Goal: Transaction & Acquisition: Book appointment/travel/reservation

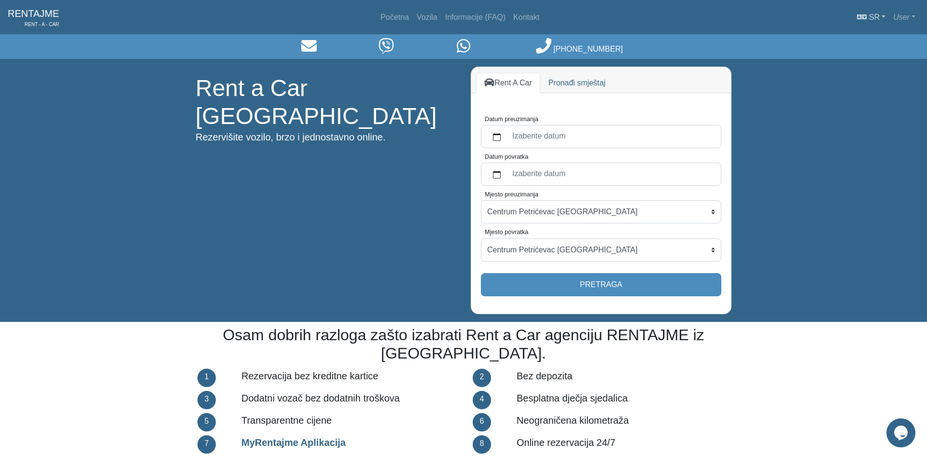
click at [884, 15] on link "sr" at bounding box center [871, 17] width 36 height 19
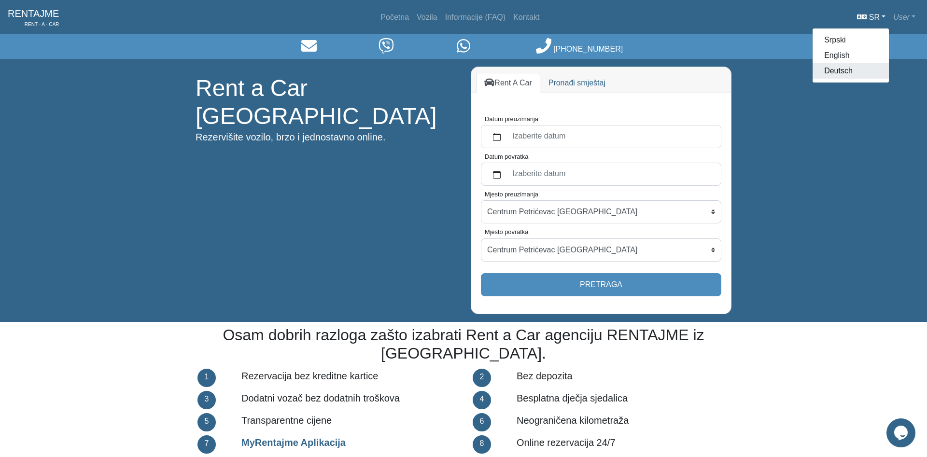
click at [839, 70] on link "Deutsch" at bounding box center [850, 70] width 76 height 15
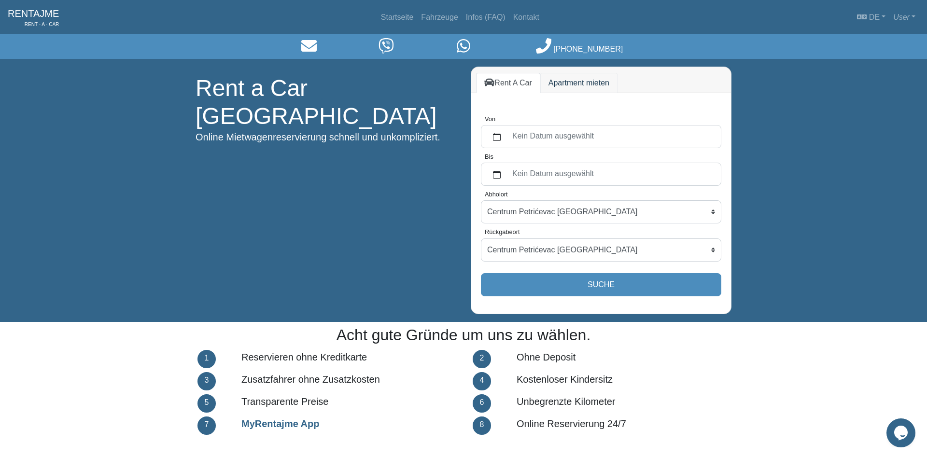
click at [583, 79] on link "Apartment mieten" at bounding box center [578, 83] width 77 height 20
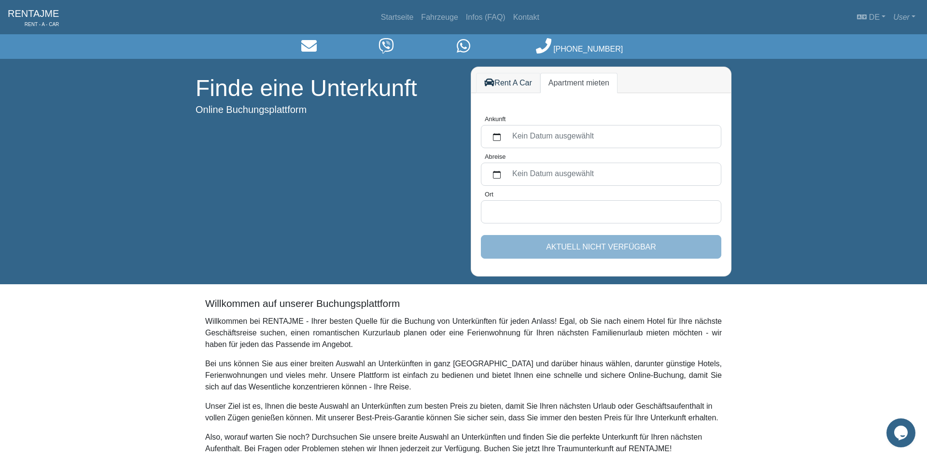
click at [502, 81] on link "Rent A Car" at bounding box center [508, 83] width 64 height 20
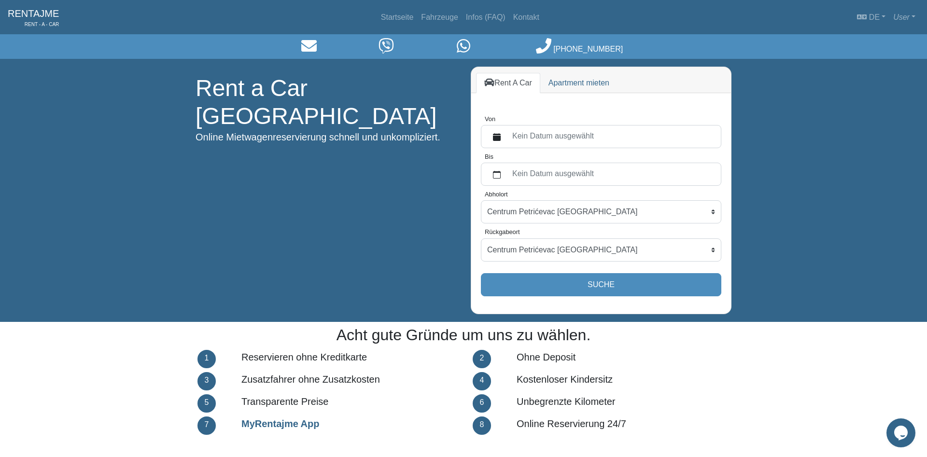
click at [531, 138] on label "Kein Datum ausgewählt" at bounding box center [610, 136] width 209 height 17
click at [506, 138] on button "Von" at bounding box center [496, 136] width 19 height 17
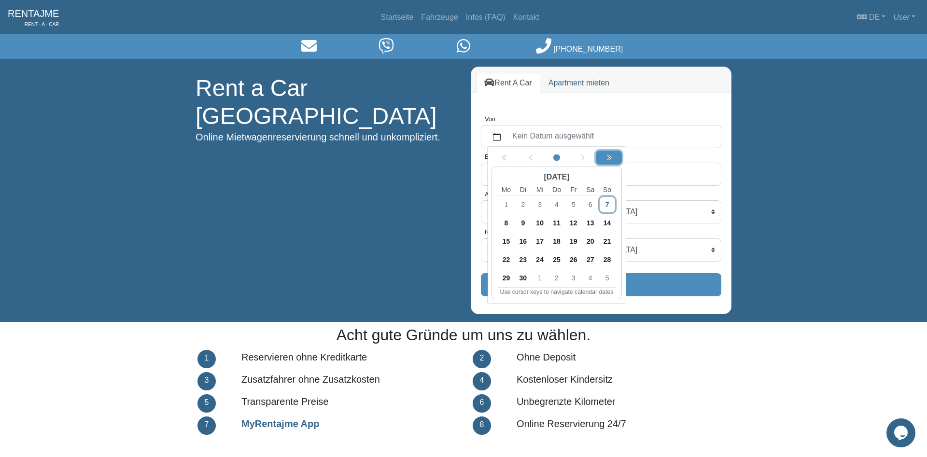
click at [606, 157] on icon "chevron double left" at bounding box center [608, 158] width 7 height 7
click at [581, 159] on icon "chevron left" at bounding box center [582, 158] width 7 height 7
click at [608, 239] on span "18" at bounding box center [606, 241] width 15 height 15
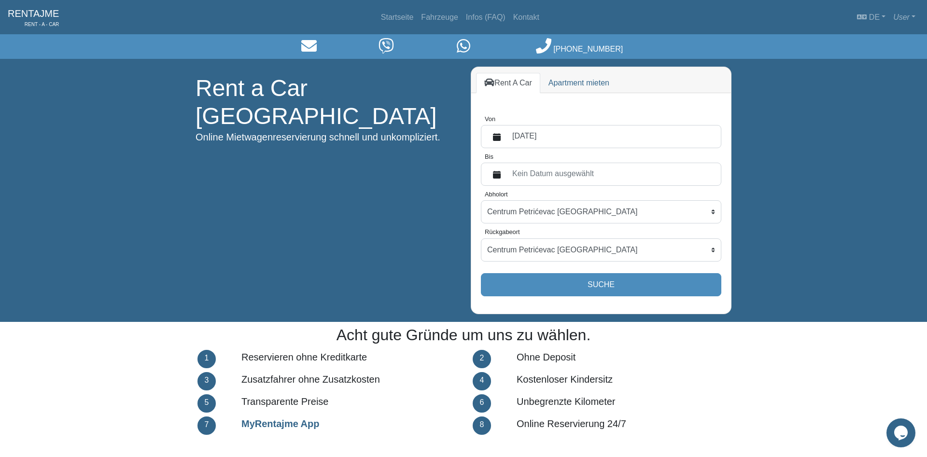
click at [554, 175] on label "Kein Datum ausgewählt" at bounding box center [610, 174] width 209 height 17
click at [506, 175] on button "Bis" at bounding box center [496, 174] width 19 height 17
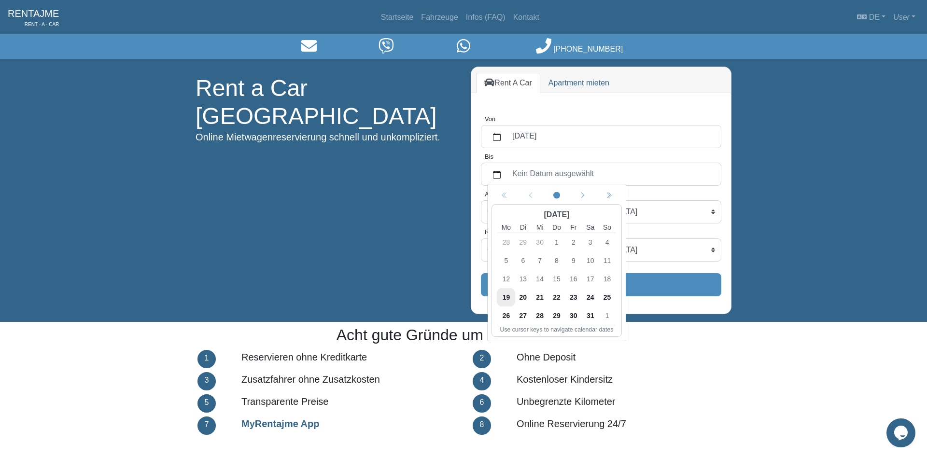
click at [592, 296] on span "24" at bounding box center [590, 297] width 15 height 15
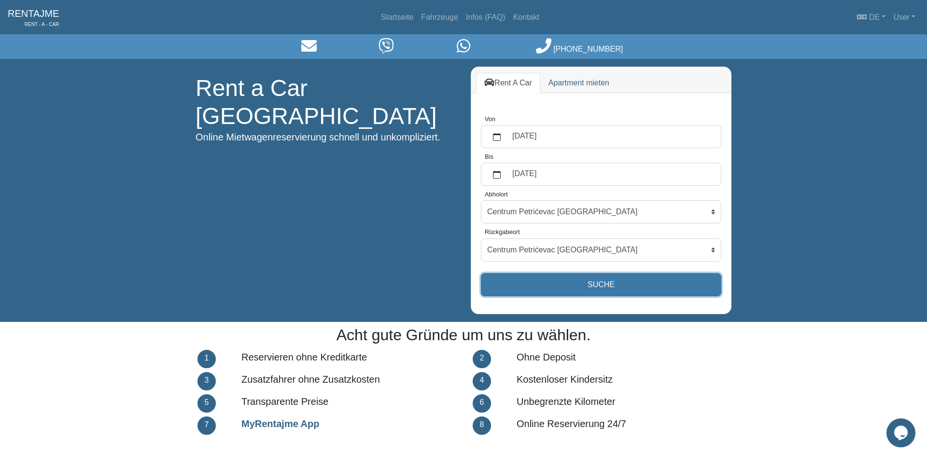
click at [615, 287] on button "Suche" at bounding box center [601, 284] width 240 height 23
